Goal: Find specific page/section: Find specific page/section

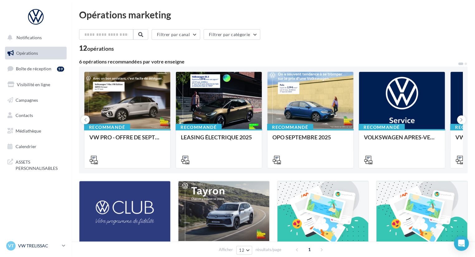
click at [55, 247] on p "VW TRELISSAC" at bounding box center [38, 246] width 41 height 6
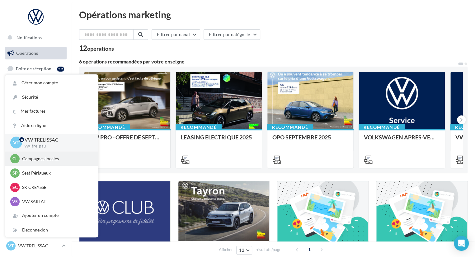
click at [46, 155] on div "Cl Campagnes locales audijl" at bounding box center [51, 158] width 83 height 9
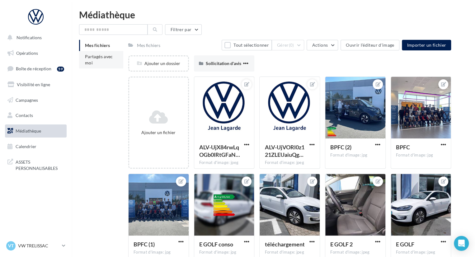
click at [106, 64] on li "Partagés avec moi" at bounding box center [101, 59] width 44 height 17
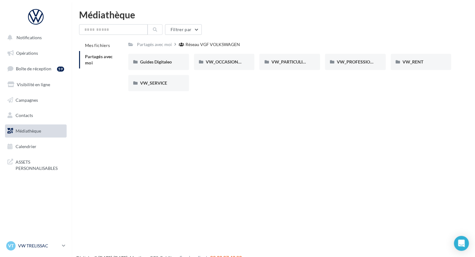
click at [59, 248] on p "VW TRELISSAC" at bounding box center [38, 246] width 41 height 6
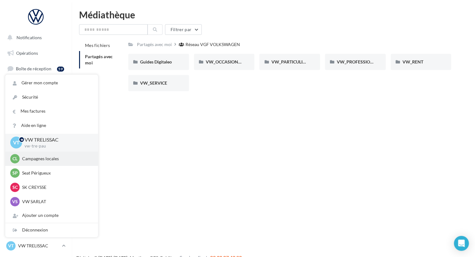
click at [61, 161] on p "Campagnes locales" at bounding box center [56, 159] width 69 height 6
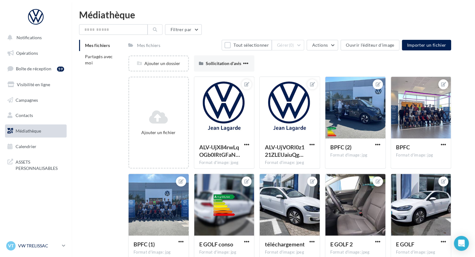
click at [63, 246] on icon at bounding box center [63, 245] width 3 height 5
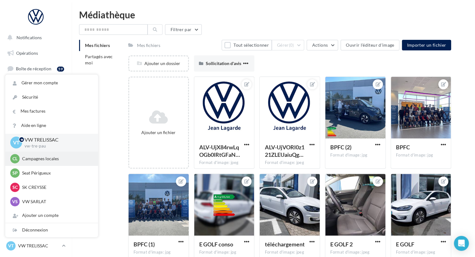
click at [56, 161] on p "Campagnes locales" at bounding box center [56, 159] width 69 height 6
